Goal: Navigation & Orientation: Find specific page/section

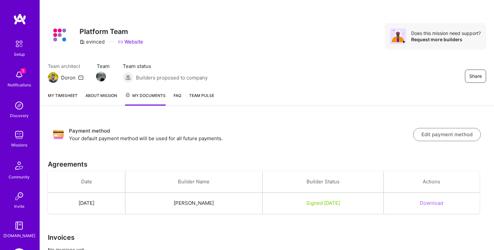
scroll to position [24, 0]
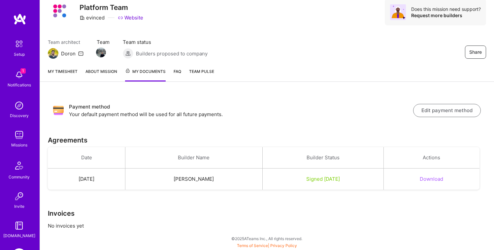
click at [99, 66] on div "My timesheet About Mission My Documents FAQ Team Pulse" at bounding box center [267, 72] width 454 height 19
click at [98, 69] on link "About Mission" at bounding box center [101, 75] width 32 height 14
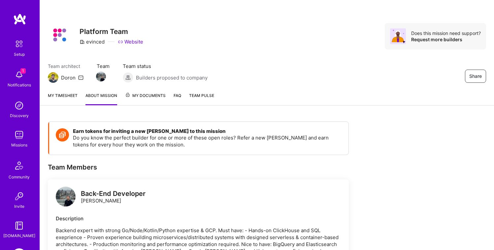
click at [64, 91] on div "My timesheet About Mission My Documents FAQ Team Pulse" at bounding box center [267, 96] width 454 height 19
click at [63, 94] on link "My timesheet" at bounding box center [63, 98] width 30 height 13
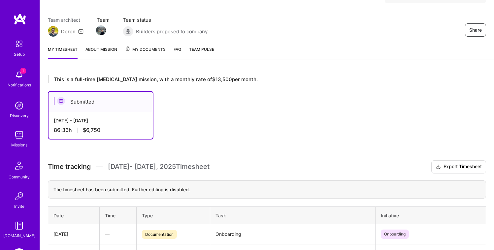
scroll to position [42, 0]
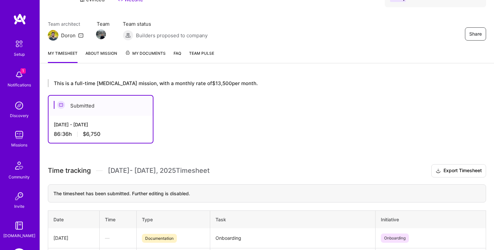
click at [101, 51] on link "About Mission" at bounding box center [101, 56] width 32 height 13
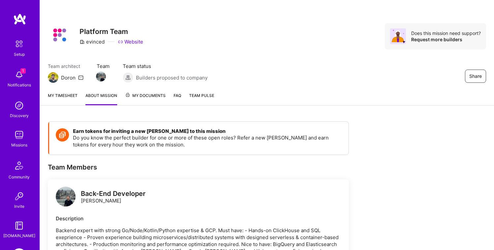
click at [144, 92] on span "My Documents" at bounding box center [145, 95] width 41 height 7
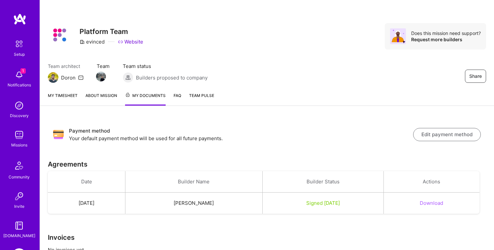
scroll to position [24, 0]
